Goal: Information Seeking & Learning: Learn about a topic

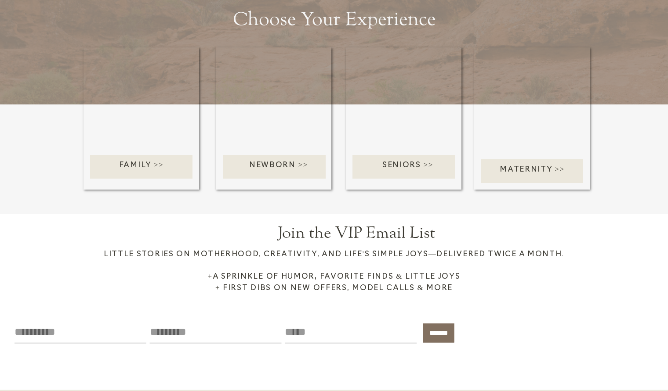
scroll to position [1538, 0]
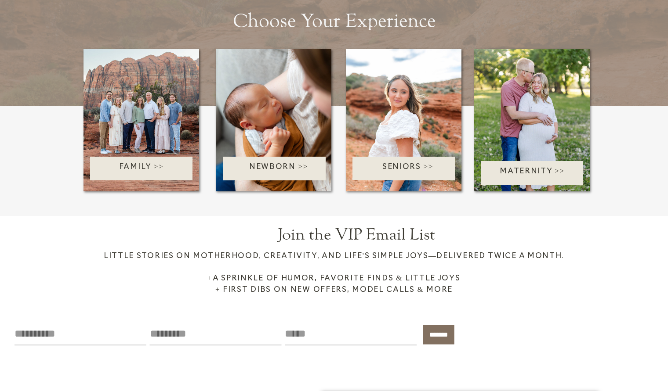
click at [127, 160] on div at bounding box center [141, 169] width 102 height 24
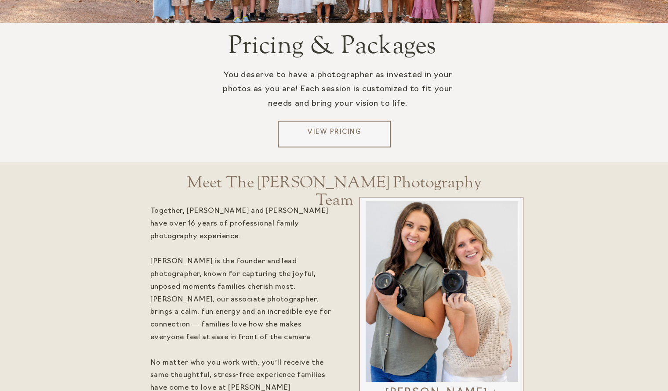
scroll to position [1795, 0]
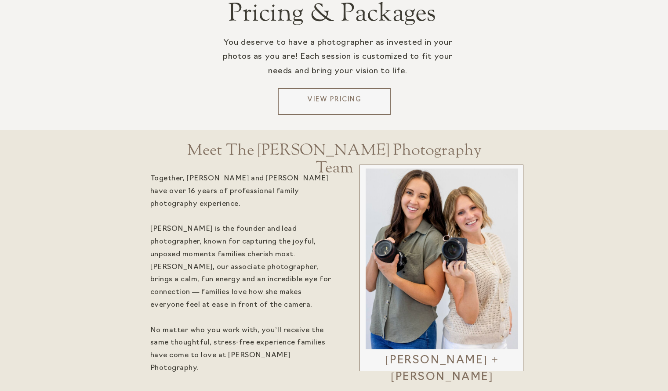
click at [339, 98] on p "View Pricing" at bounding box center [334, 101] width 106 height 13
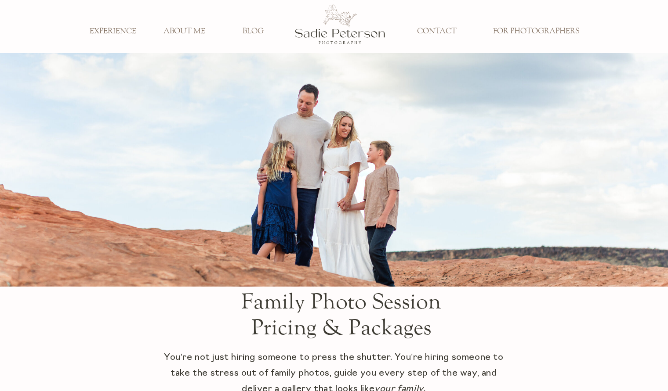
click at [539, 31] on h3 "FOR PHOTOGRAPHERS" at bounding box center [535, 32] width 99 height 10
